Goal: Task Accomplishment & Management: Use online tool/utility

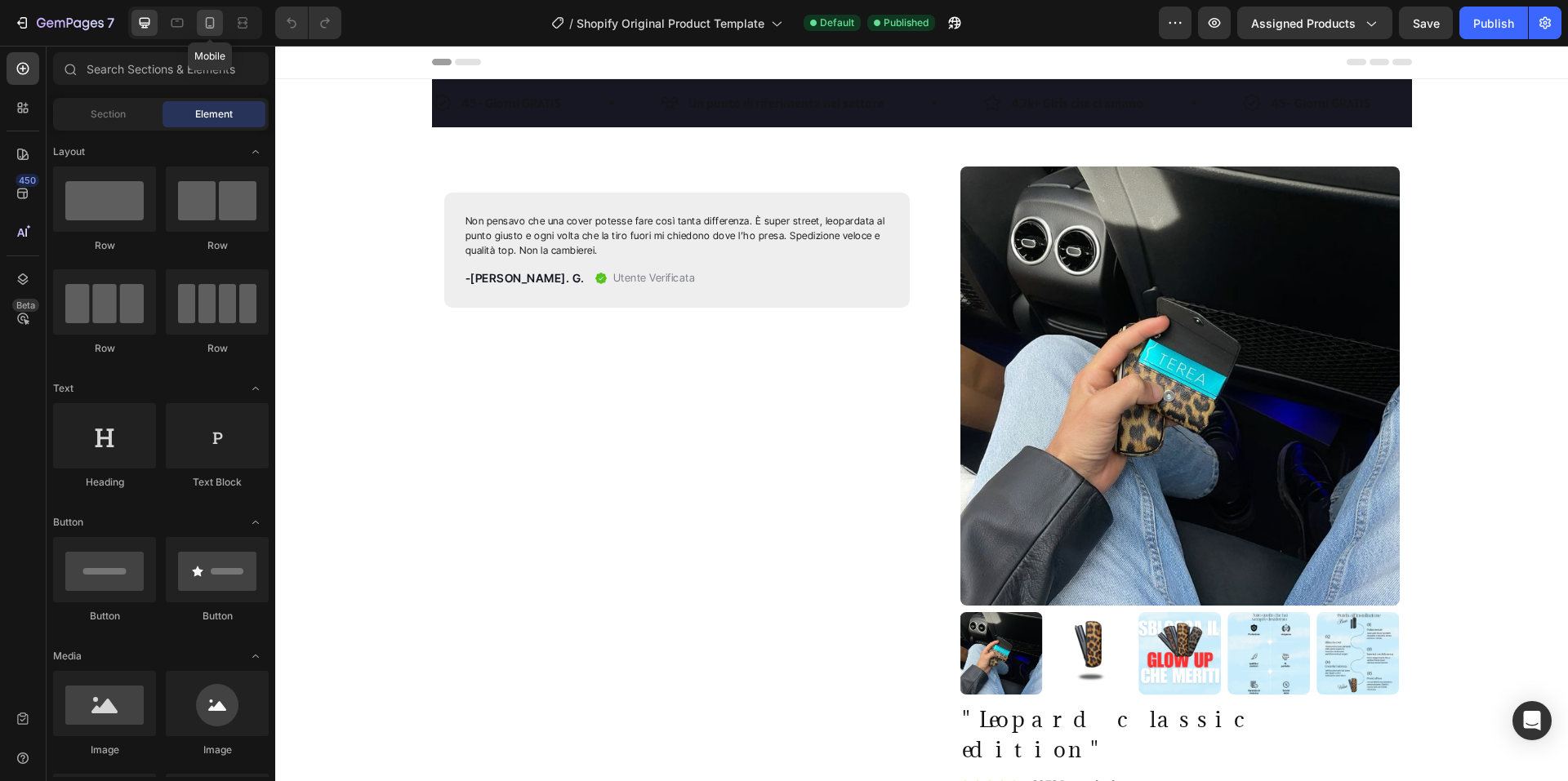
click at [212, 13] on div at bounding box center [209, 23] width 26 height 26
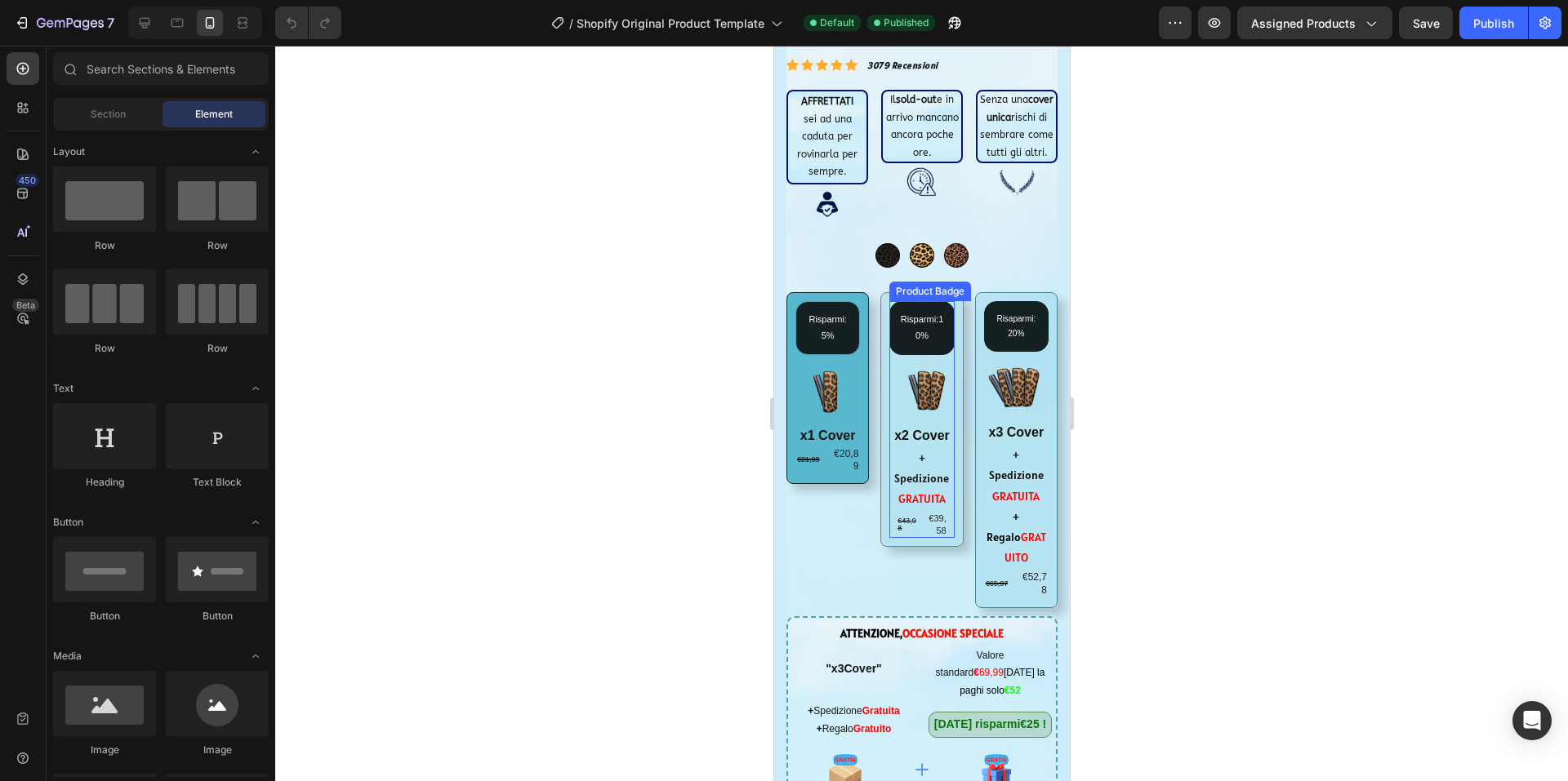
scroll to position [490, 0]
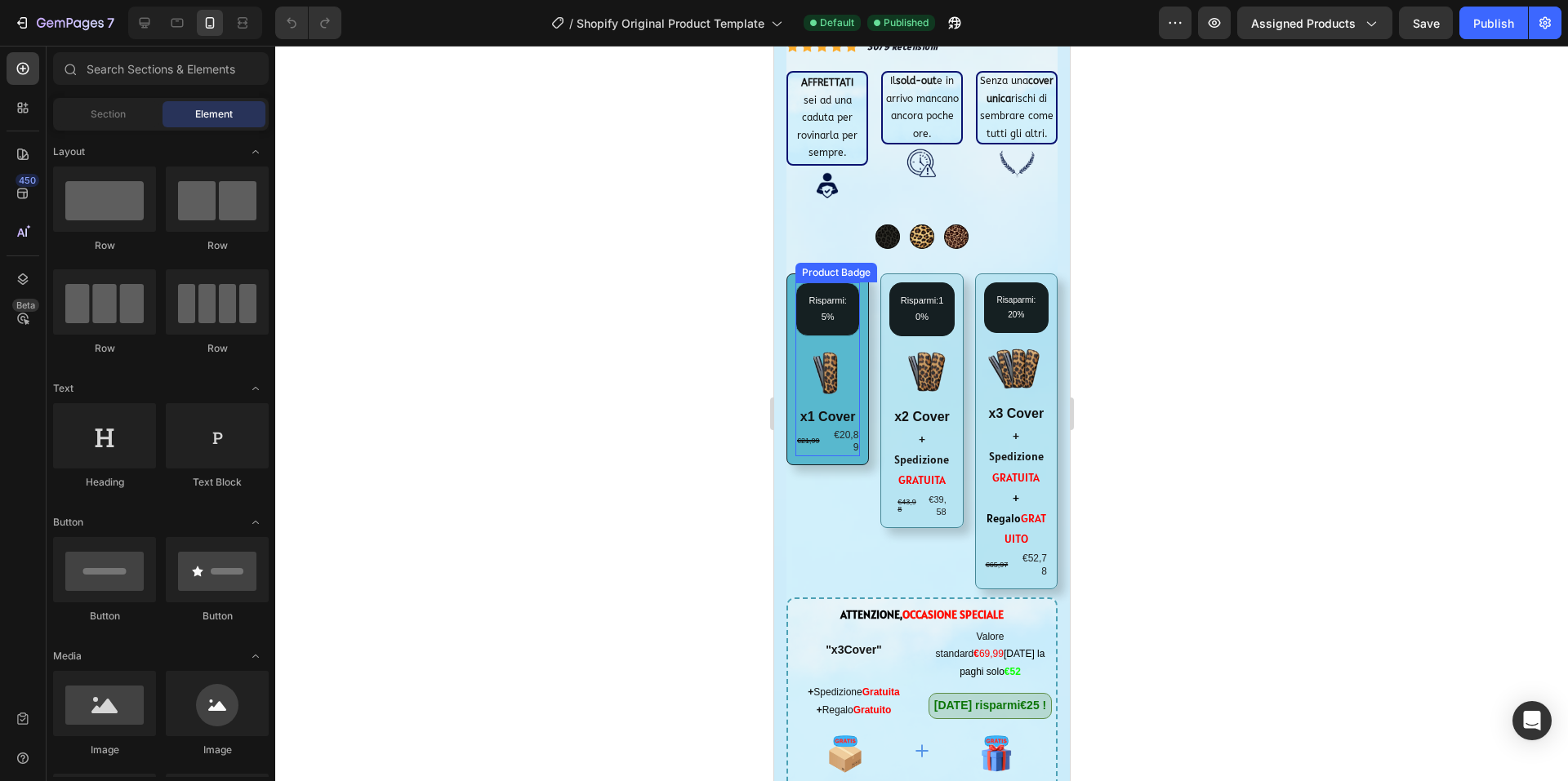
click at [813, 283] on pre "Risparmi: 5%" at bounding box center [827, 309] width 63 height 52
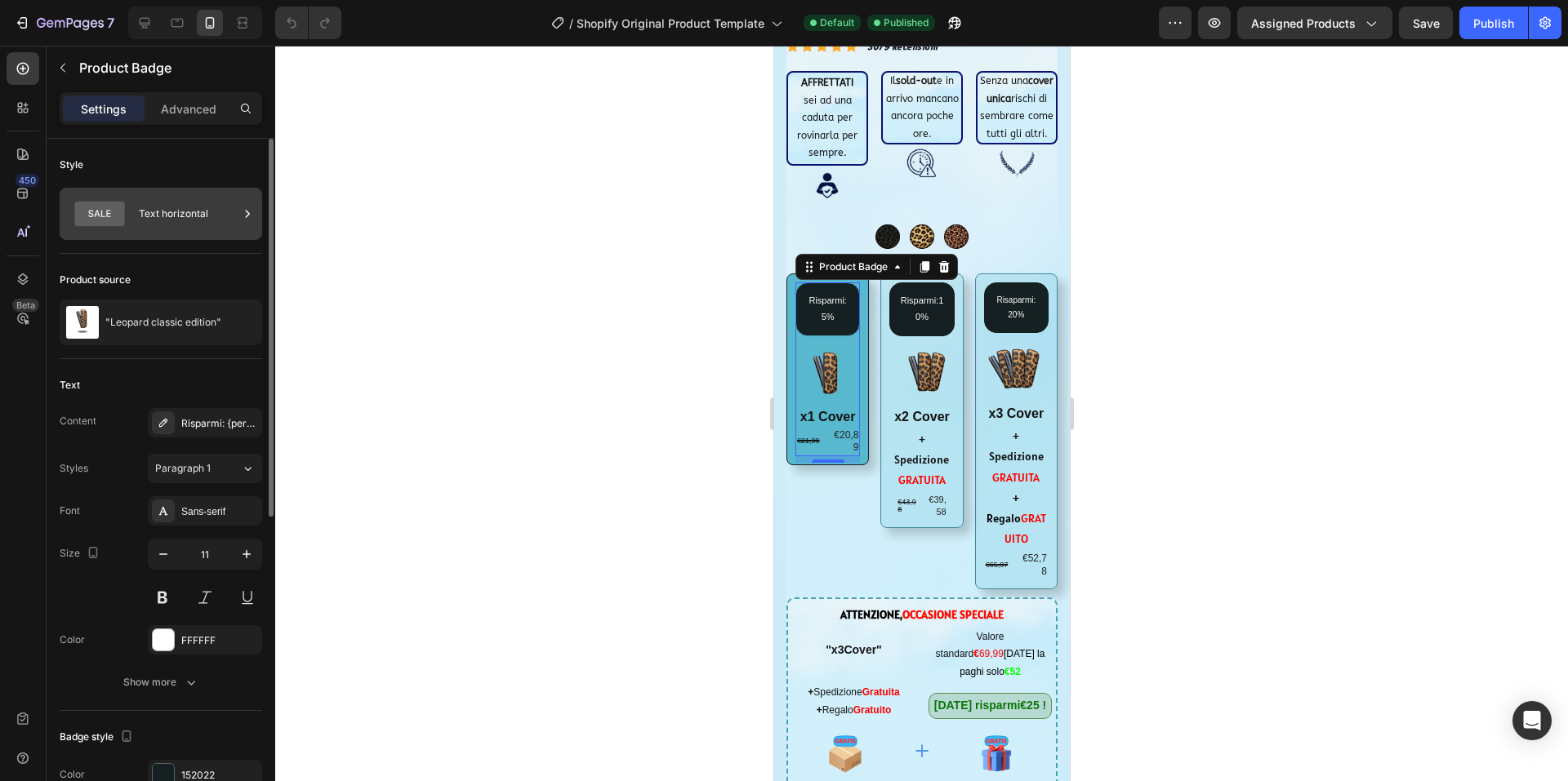
click at [130, 202] on icon at bounding box center [100, 214] width 66 height 37
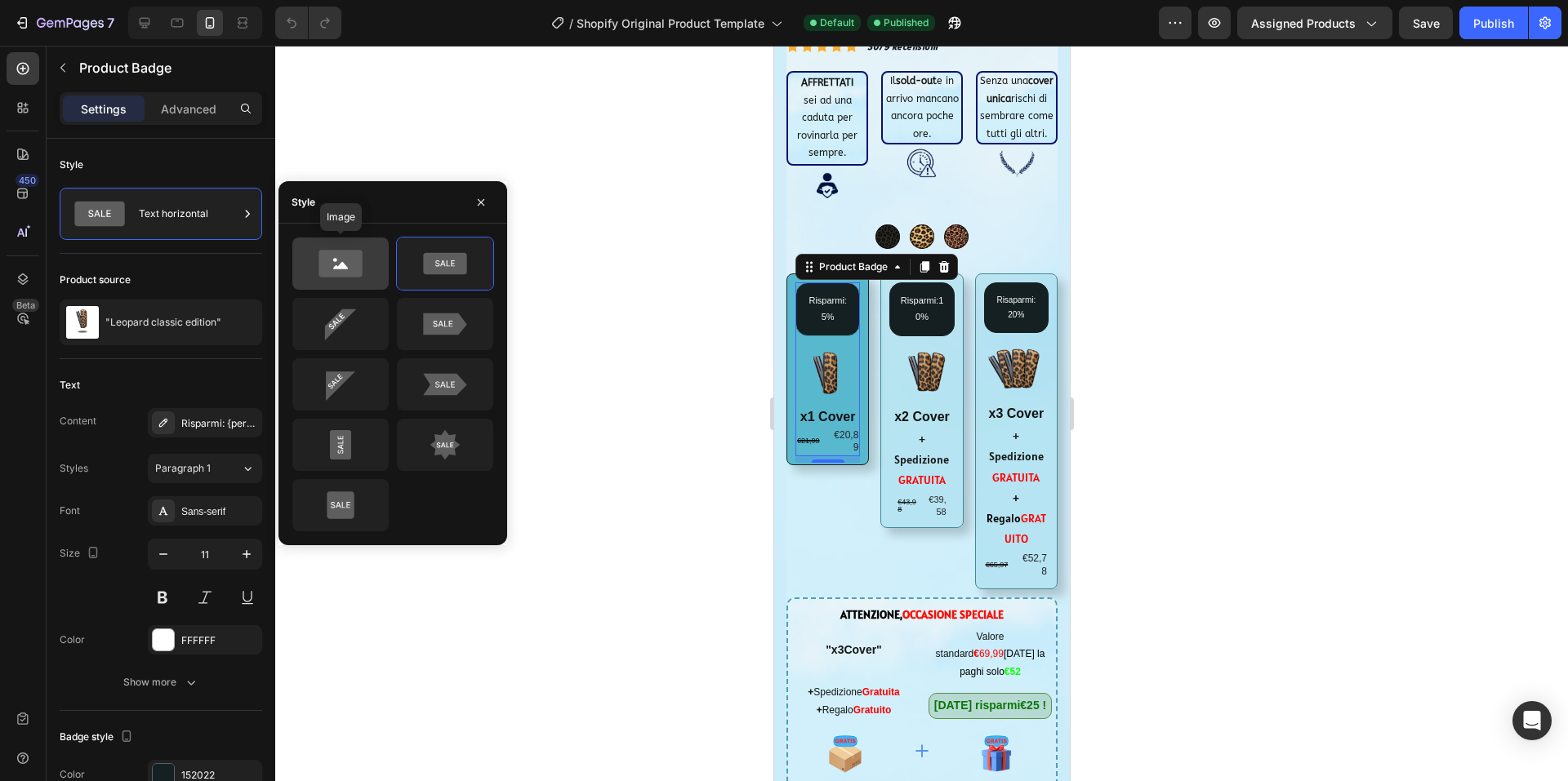
click at [349, 260] on icon at bounding box center [340, 263] width 43 height 26
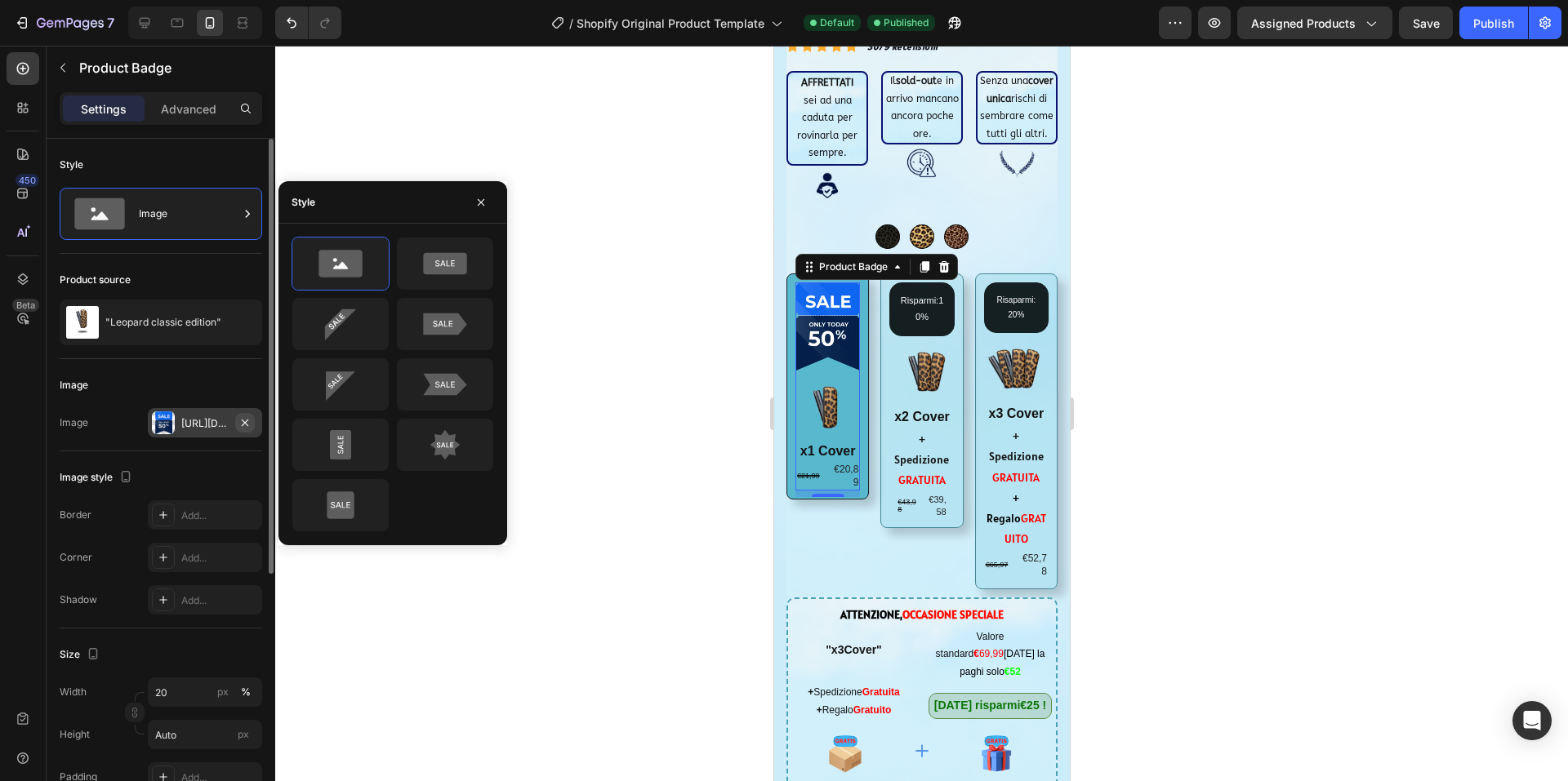
click at [245, 417] on icon "button" at bounding box center [245, 423] width 13 height 13
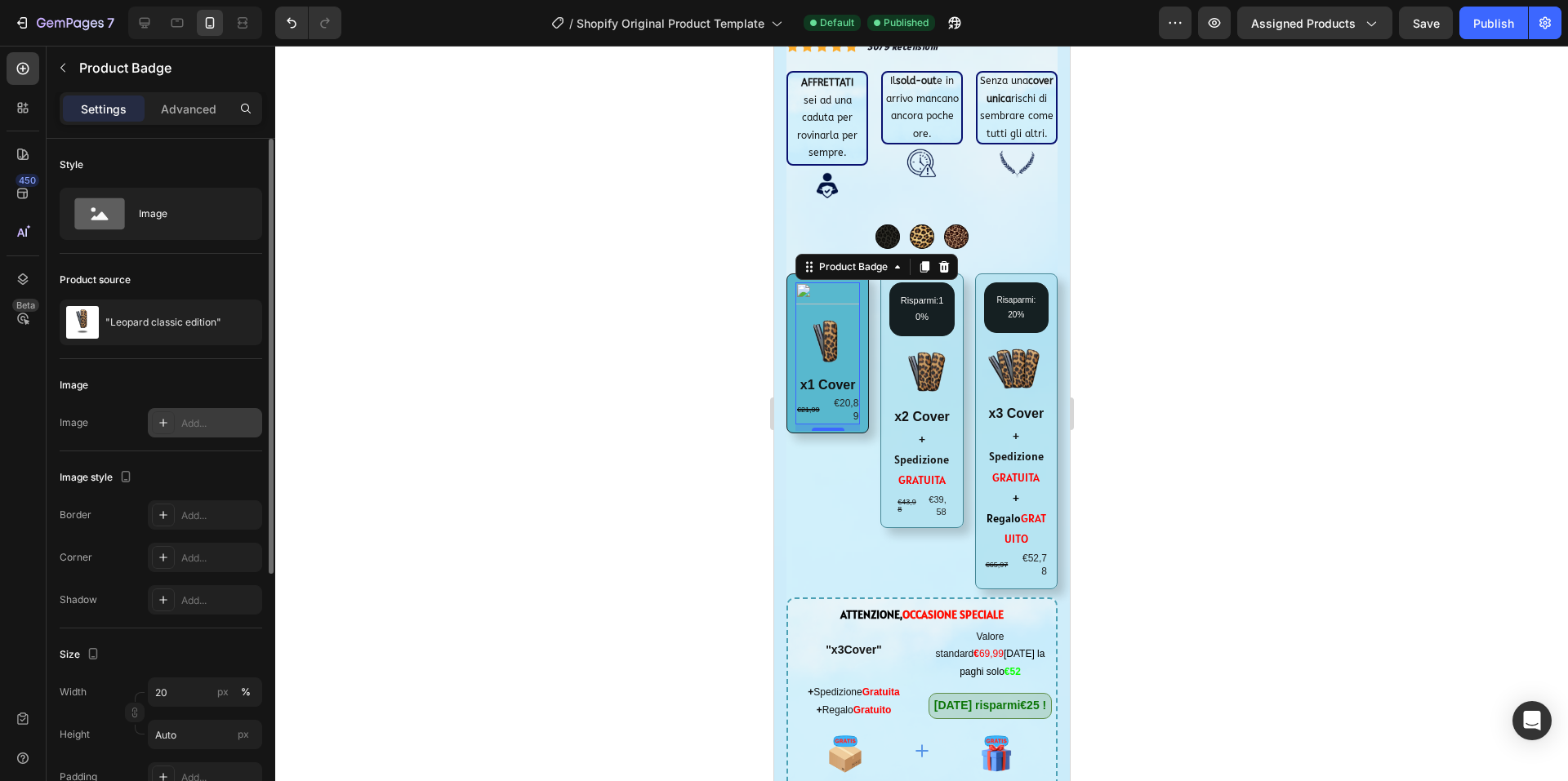
click at [822, 282] on div at bounding box center [827, 293] width 65 height 22
click at [811, 282] on div at bounding box center [827, 293] width 65 height 22
click at [654, 361] on div at bounding box center [921, 413] width 1293 height 735
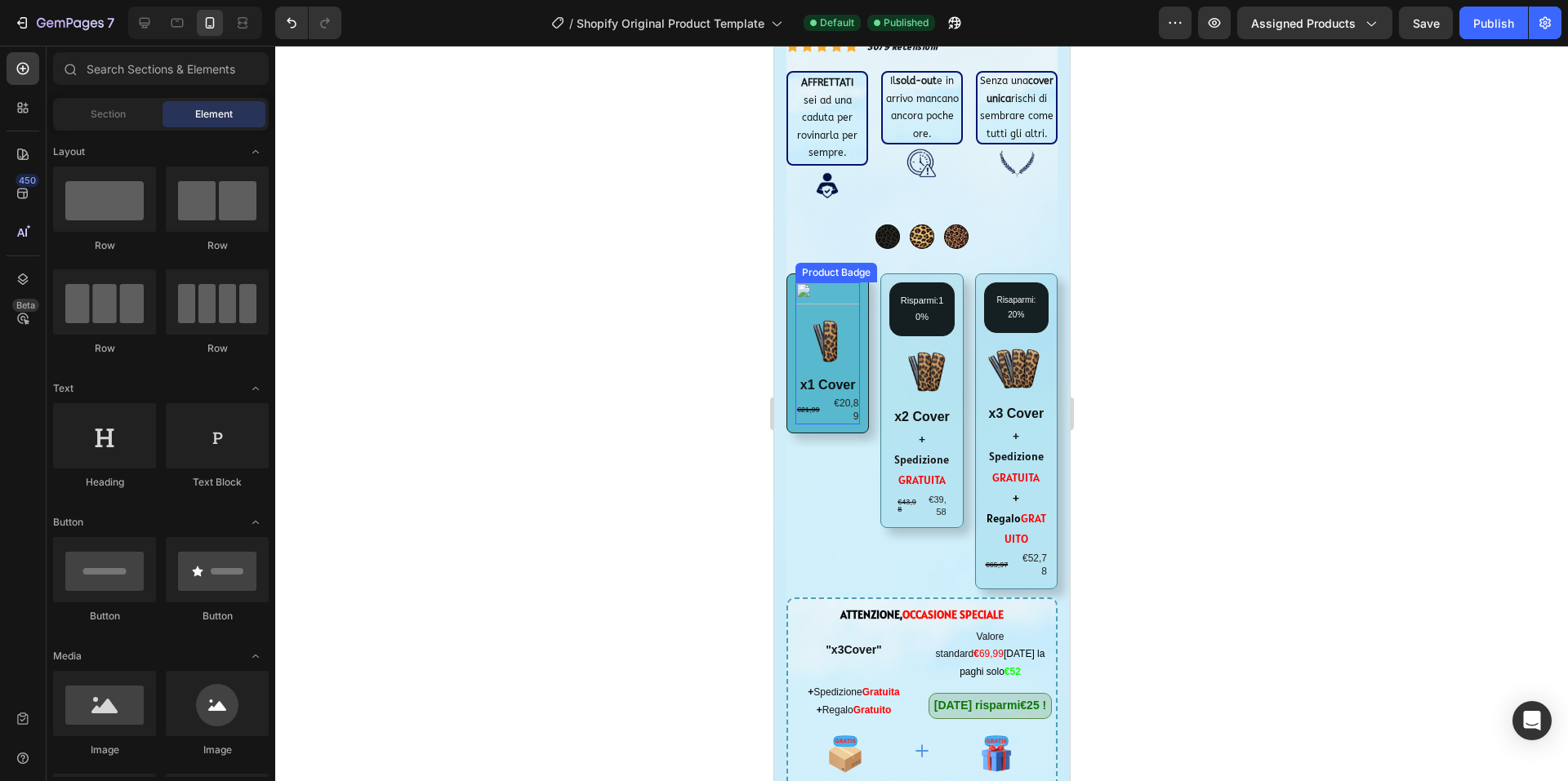
click at [814, 282] on div at bounding box center [827, 293] width 65 height 22
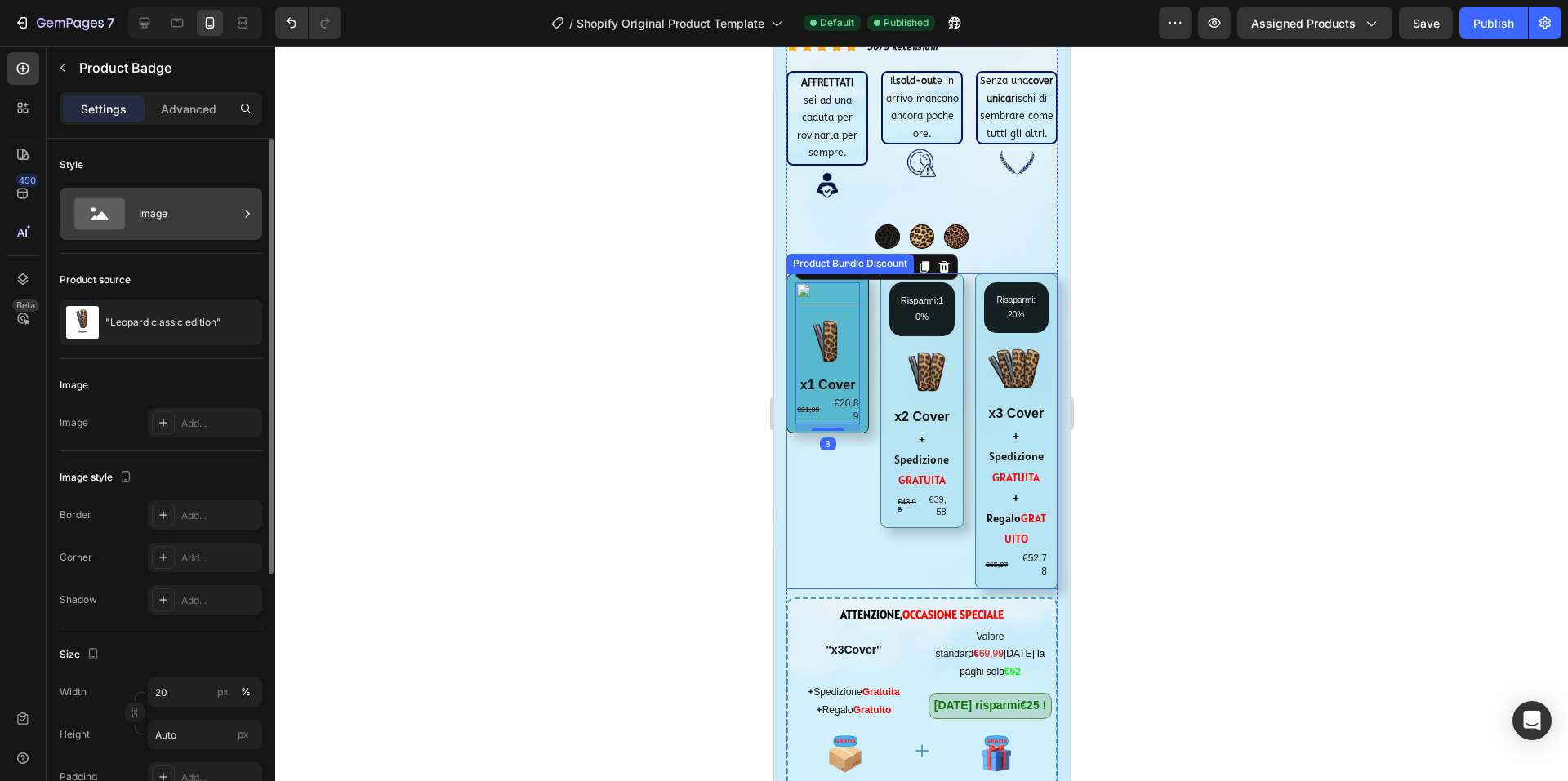
click at [143, 208] on div "Image" at bounding box center [188, 214] width 100 height 37
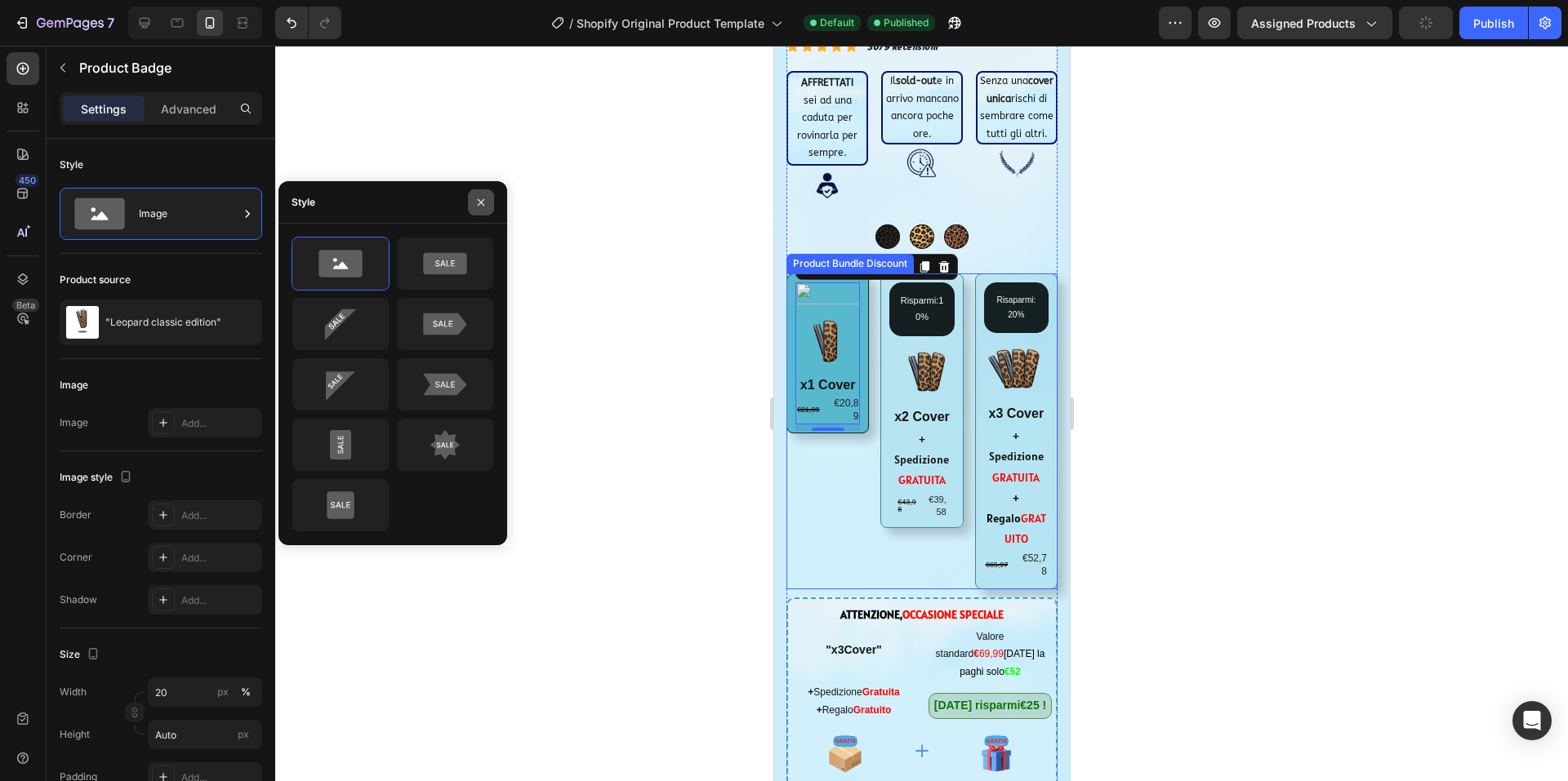
click at [476, 197] on icon "button" at bounding box center [481, 203] width 13 height 13
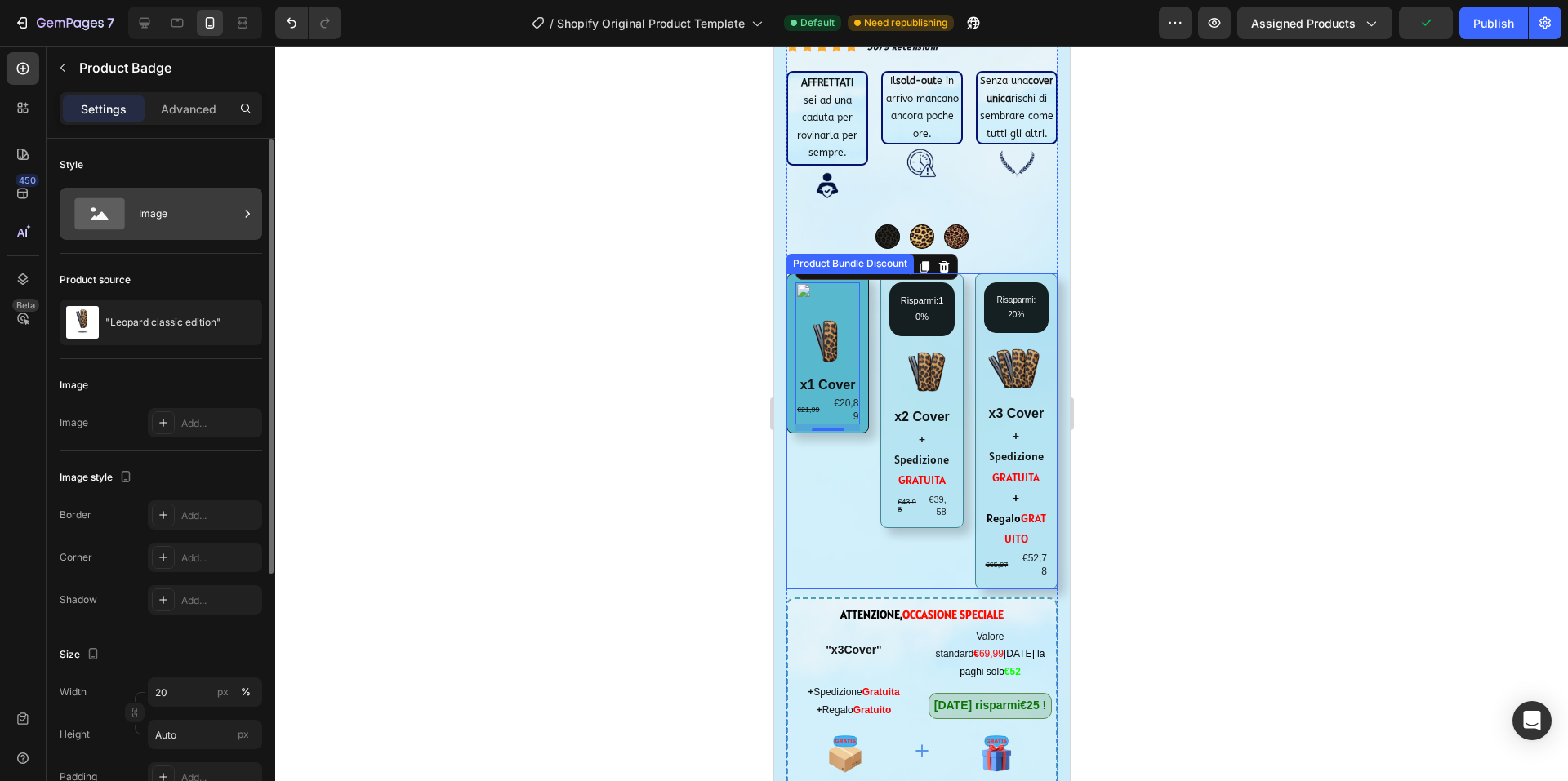
drag, startPoint x: 222, startPoint y: 218, endPoint x: 191, endPoint y: 193, distance: 39.8
click at [191, 193] on div "Image" at bounding box center [161, 214] width 203 height 52
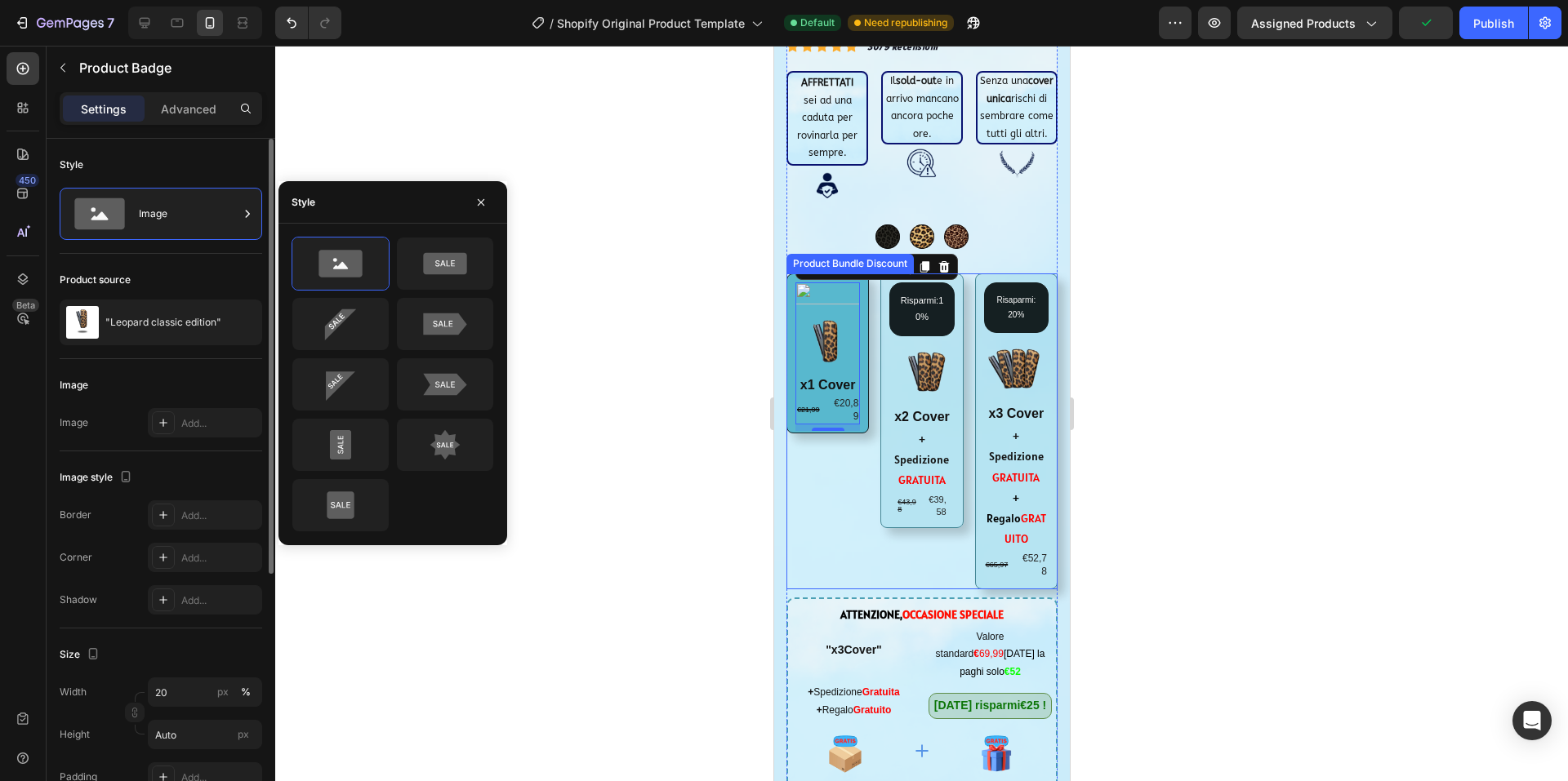
click at [222, 169] on div "Style" at bounding box center [161, 164] width 203 height 26
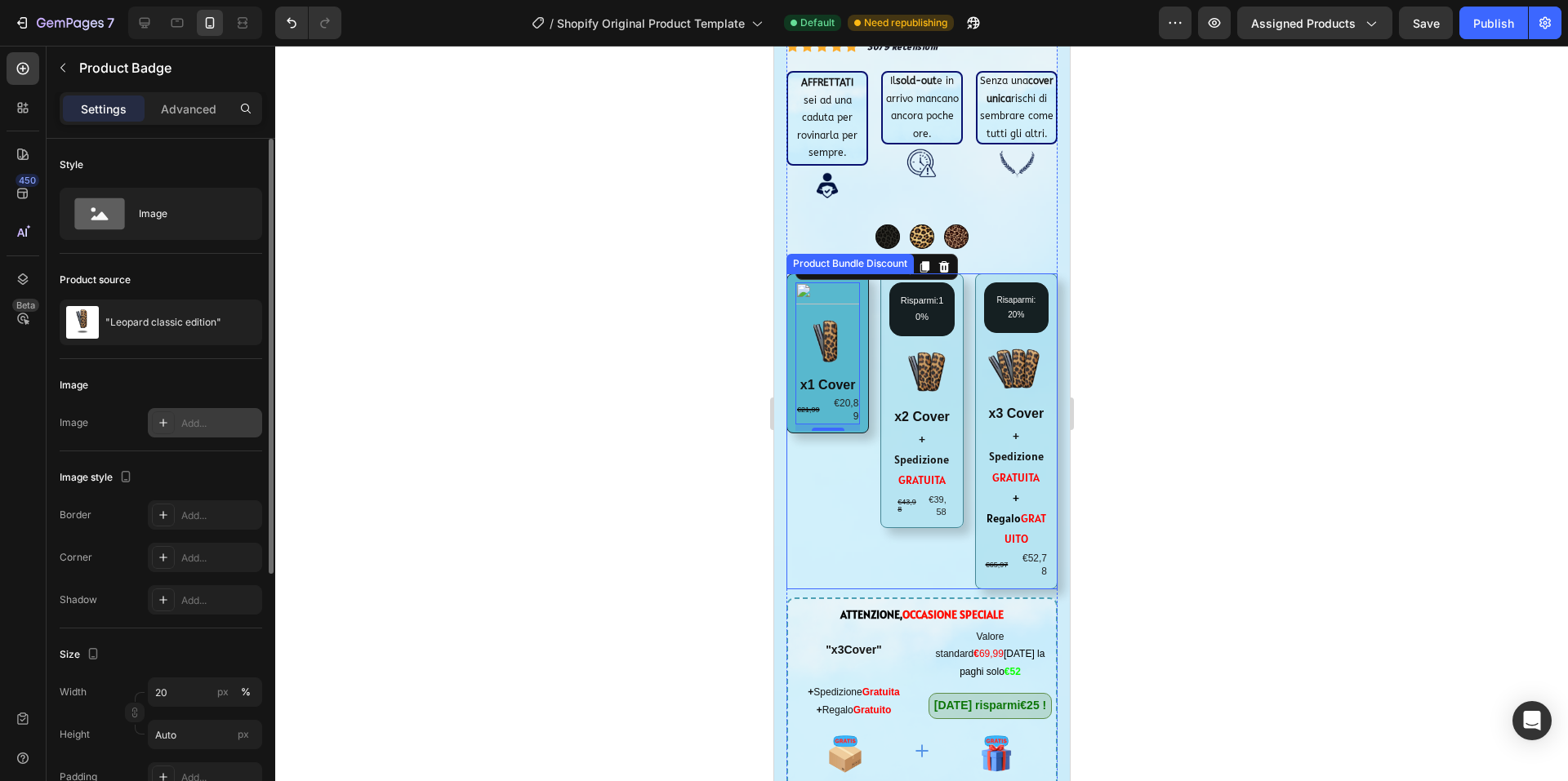
click at [203, 421] on div "Add..." at bounding box center [219, 424] width 77 height 15
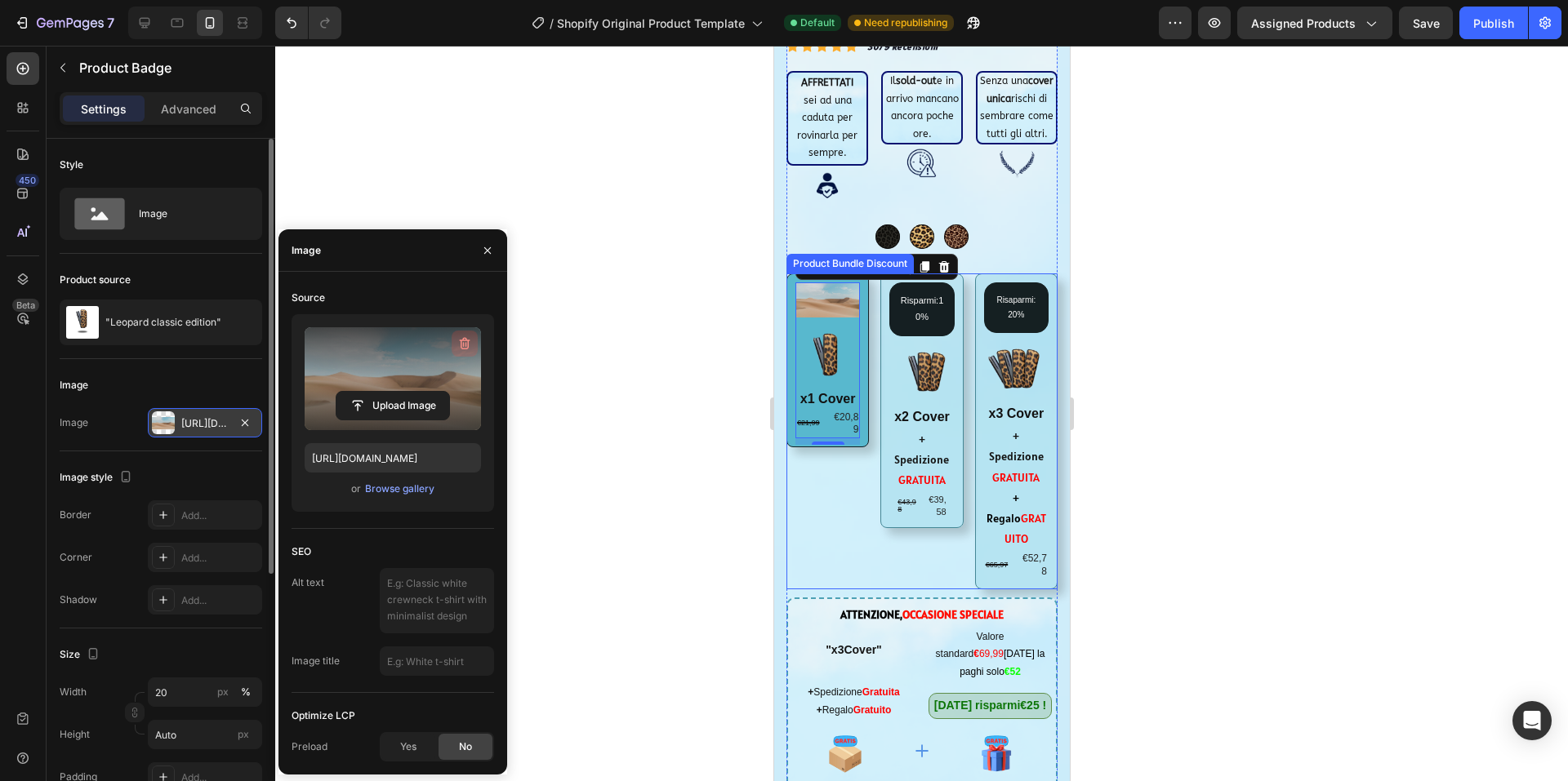
click at [463, 334] on button "button" at bounding box center [464, 343] width 26 height 26
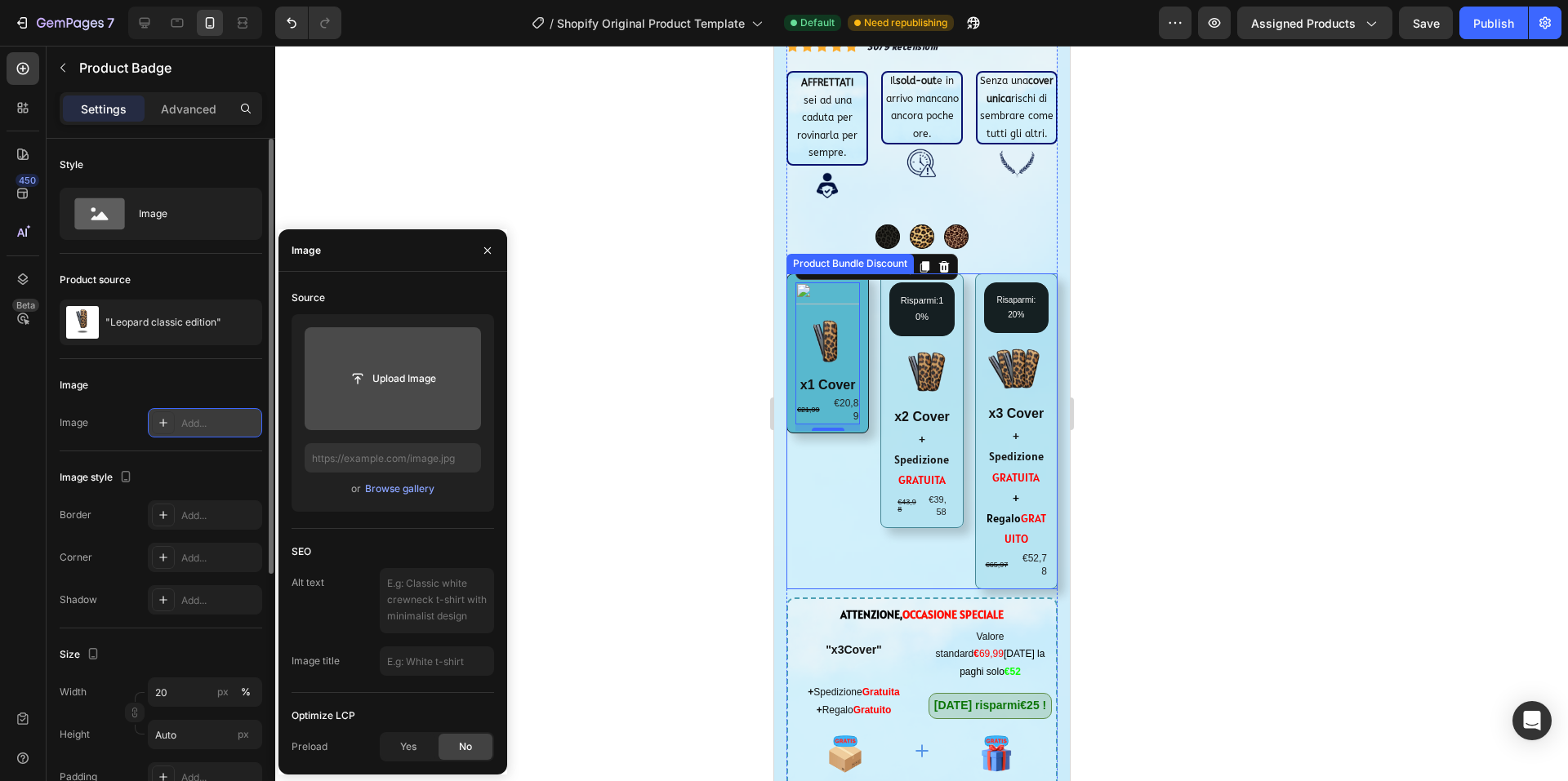
click at [219, 383] on div "Image" at bounding box center [161, 385] width 203 height 26
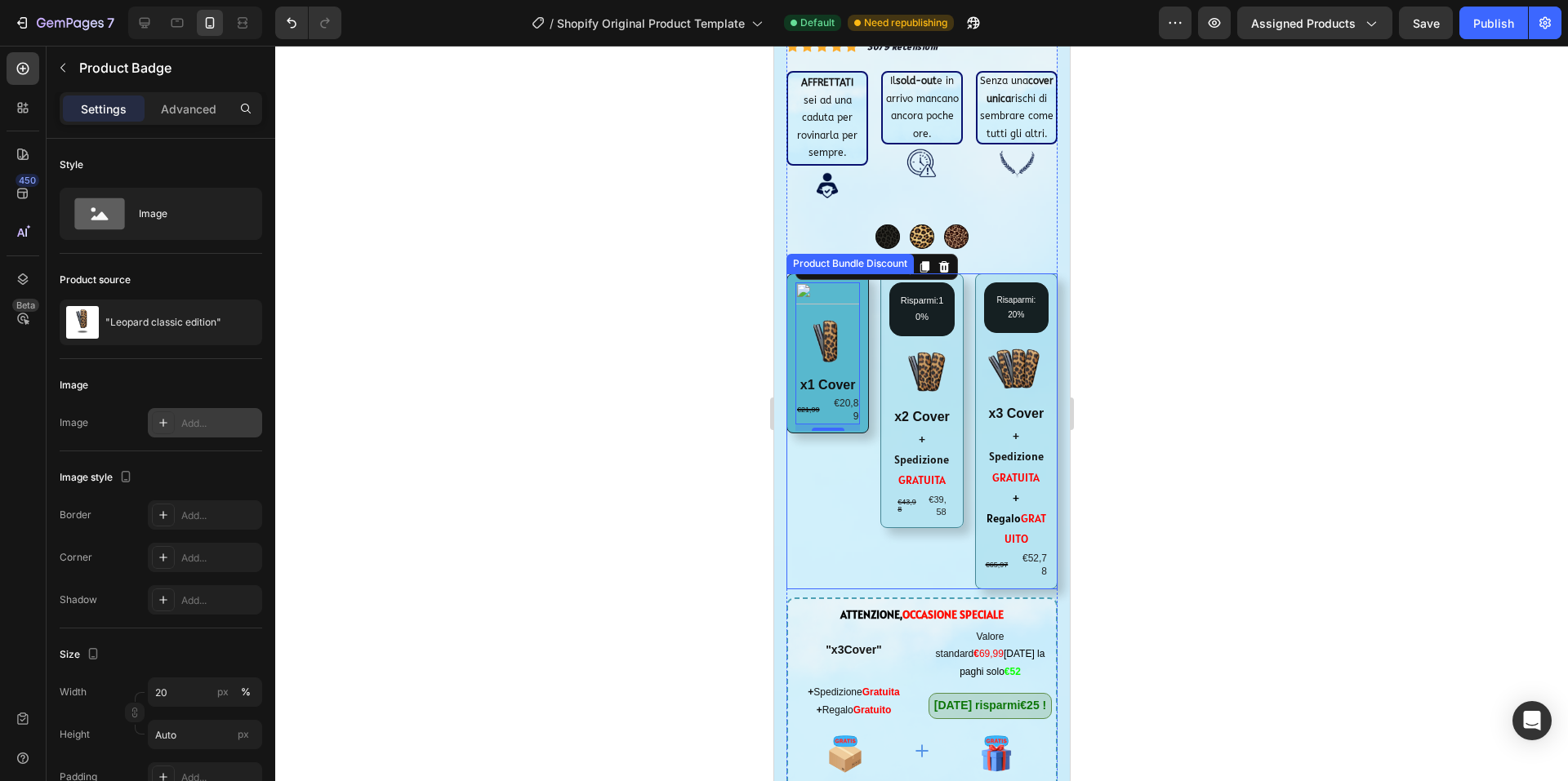
click at [214, 417] on div "Add..." at bounding box center [219, 424] width 77 height 15
type input "[URL][DOMAIN_NAME]"
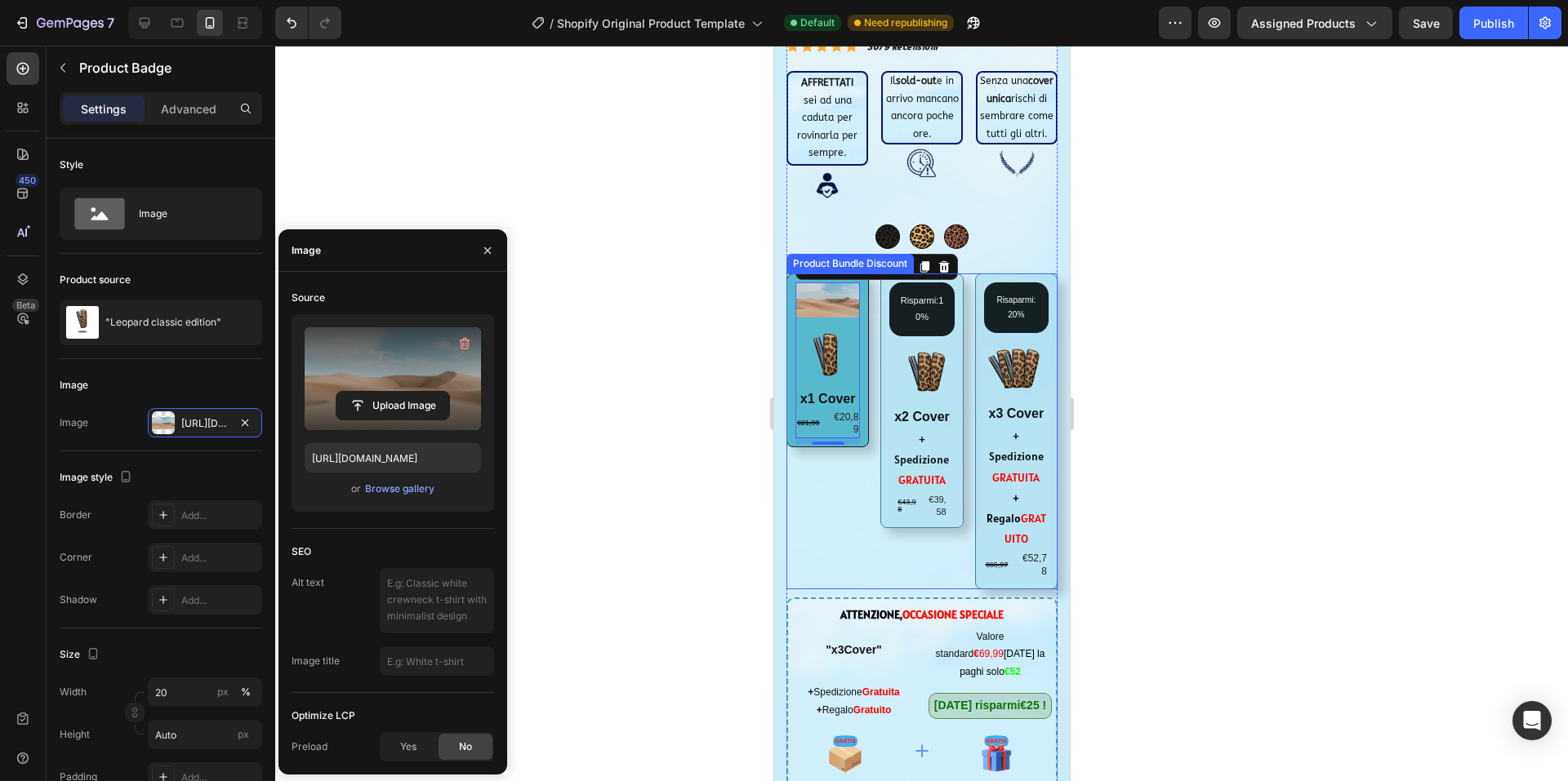
click at [463, 344] on icon "button" at bounding box center [464, 344] width 2 height 5
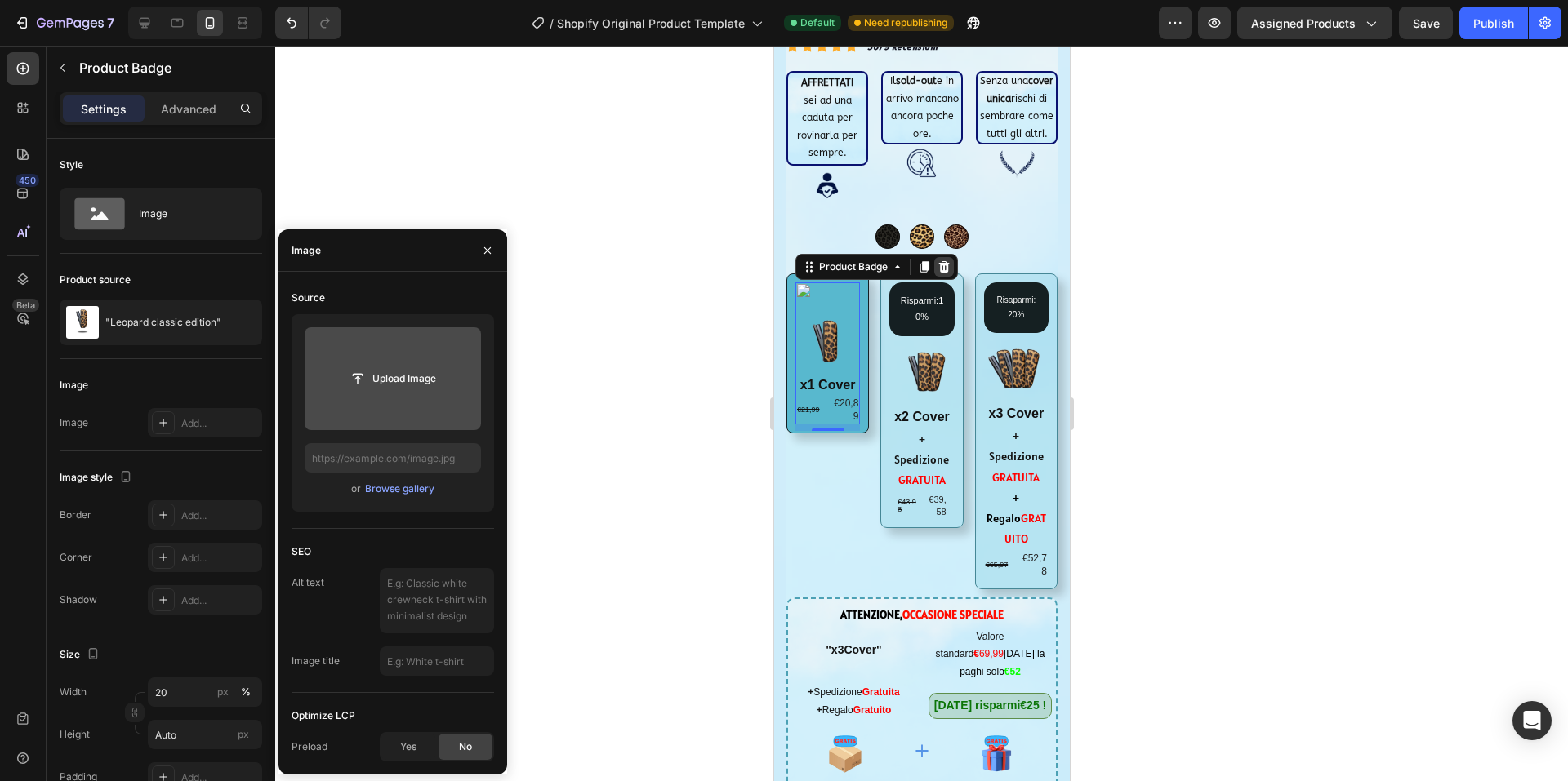
click at [941, 261] on icon at bounding box center [944, 267] width 11 height 12
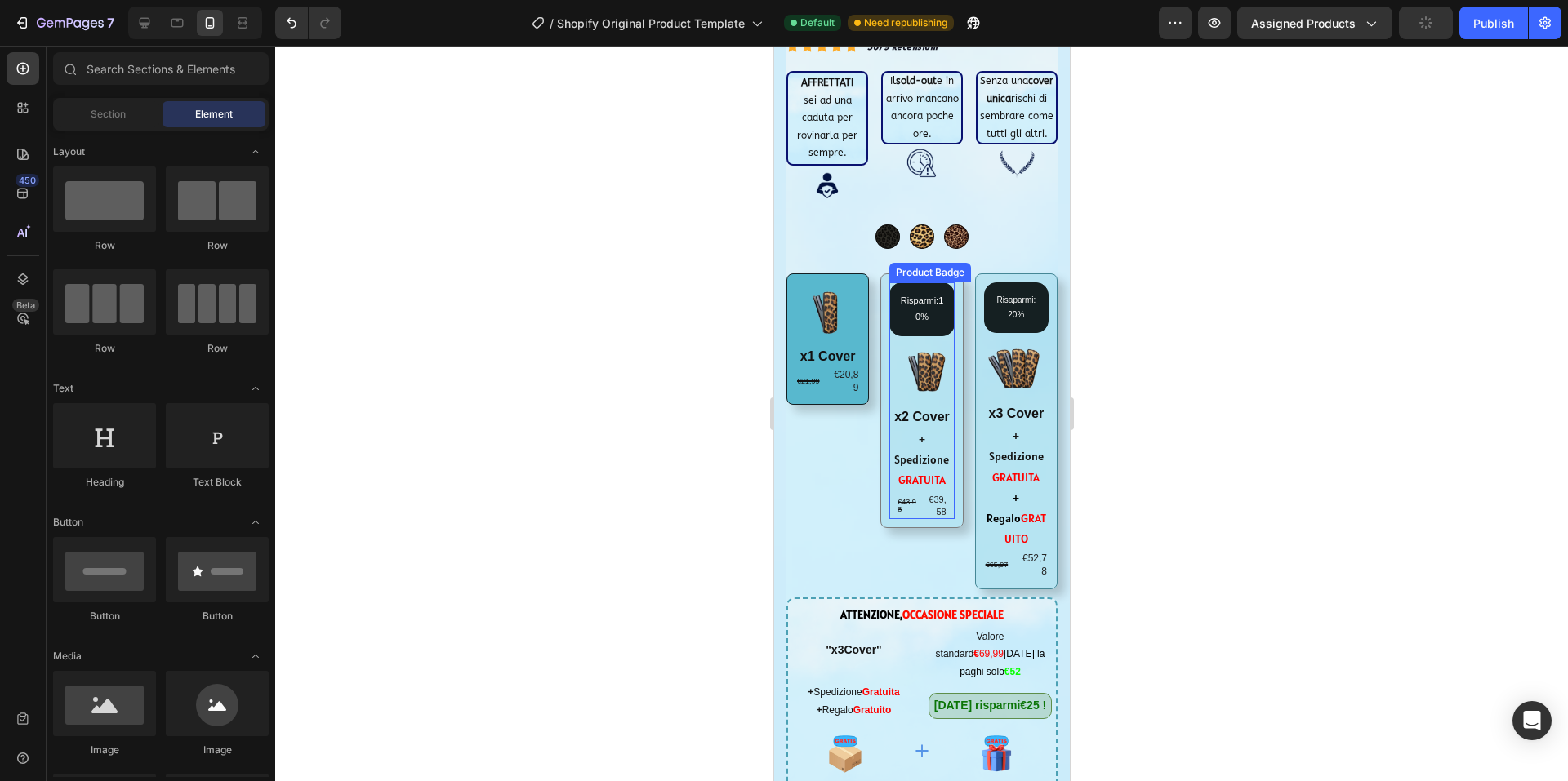
drag, startPoint x: 924, startPoint y: 258, endPoint x: 949, endPoint y: 255, distance: 25.2
click at [925, 283] on pre "Risparmi:10%" at bounding box center [920, 309] width 63 height 52
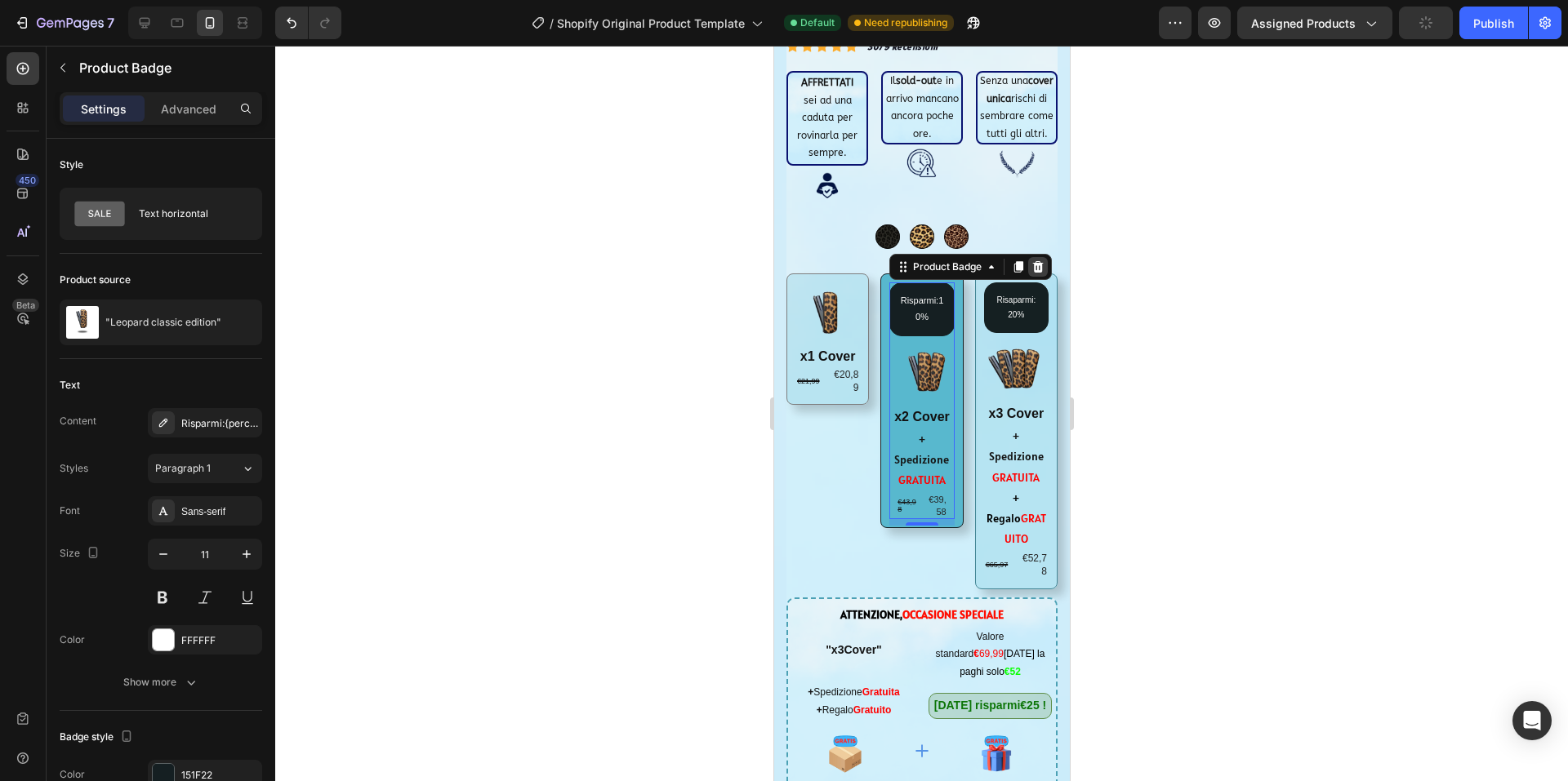
click at [1034, 261] on icon at bounding box center [1038, 267] width 11 height 12
